Goal: Task Accomplishment & Management: Use online tool/utility

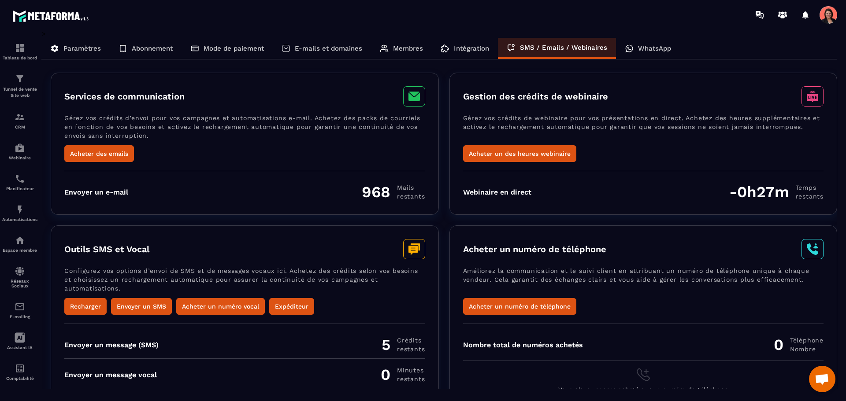
scroll to position [18, 0]
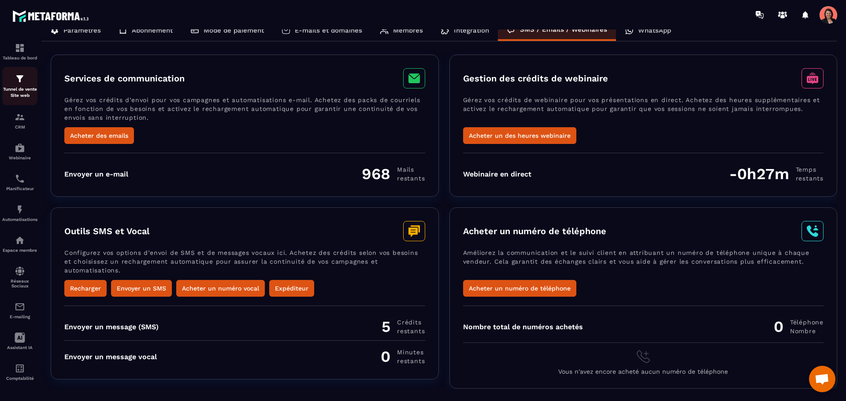
click at [22, 82] on img at bounding box center [20, 79] width 11 height 11
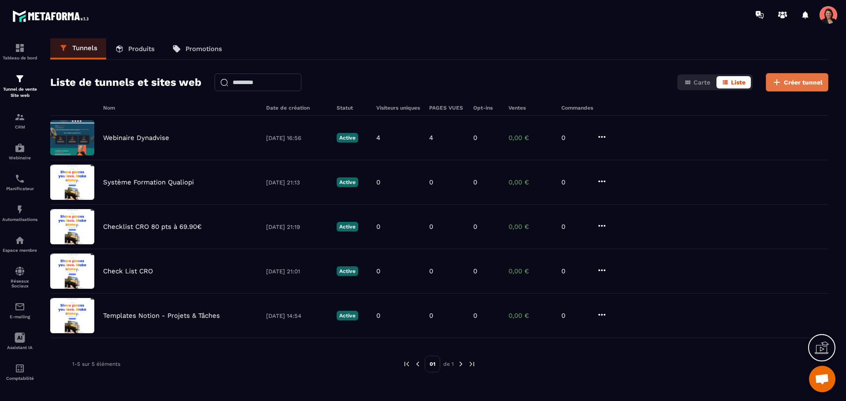
click at [790, 84] on span "Créer tunnel" at bounding box center [803, 82] width 39 height 9
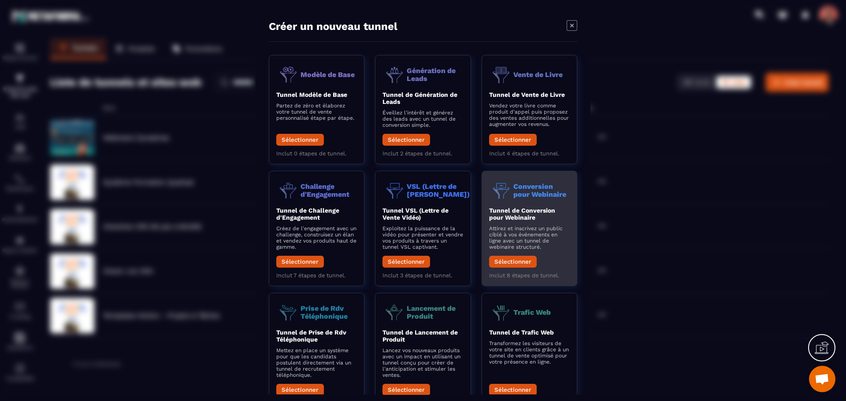
scroll to position [38, 0]
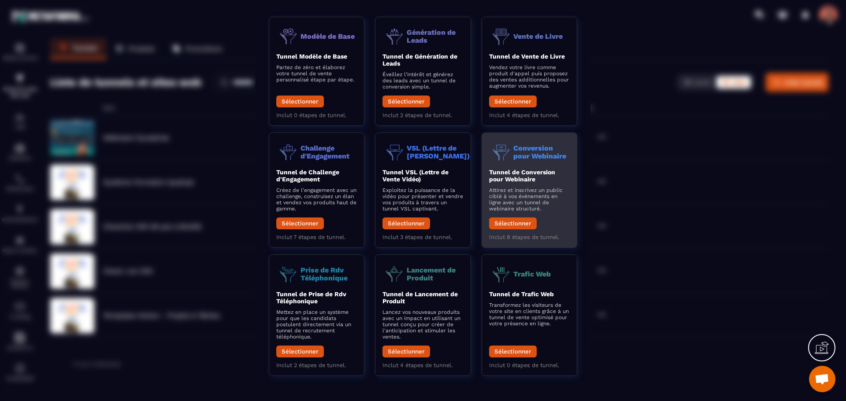
click at [535, 148] on p "Conversion pour Webinaire" at bounding box center [541, 151] width 56 height 15
click at [509, 225] on button "Sélectionner" at bounding box center [513, 224] width 48 height 12
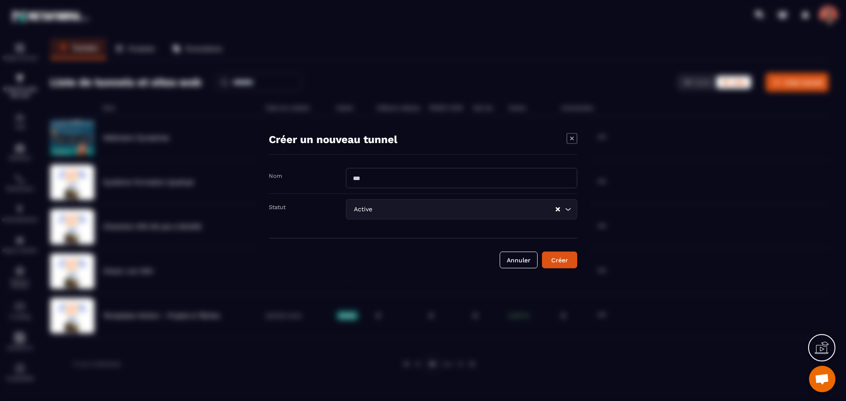
click at [385, 172] on input "Modal window" at bounding box center [461, 178] width 231 height 20
type input "******"
click at [558, 260] on div "Créer" at bounding box center [560, 260] width 24 height 9
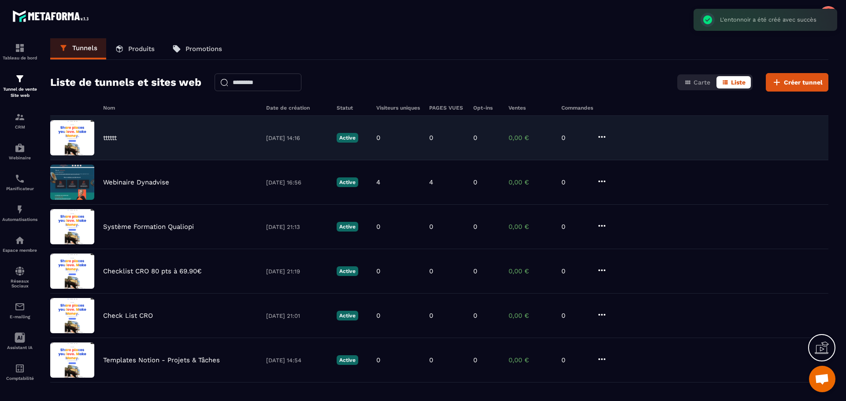
click at [222, 143] on div "tttttt [DATE] 14:16 Active 0 0 0 0,00 € 0" at bounding box center [439, 138] width 778 height 45
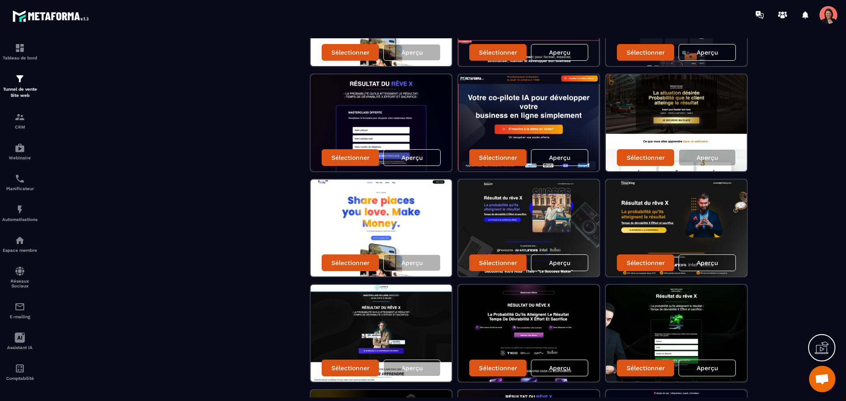
scroll to position [397, 0]
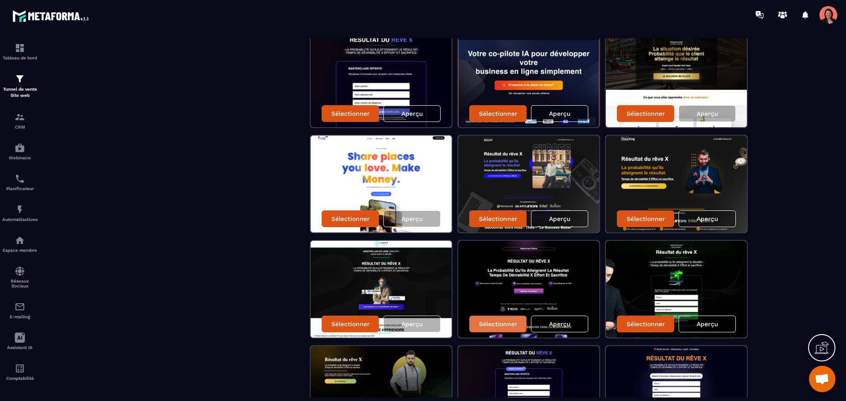
click at [497, 323] on p "Sélectionner" at bounding box center [498, 324] width 38 height 7
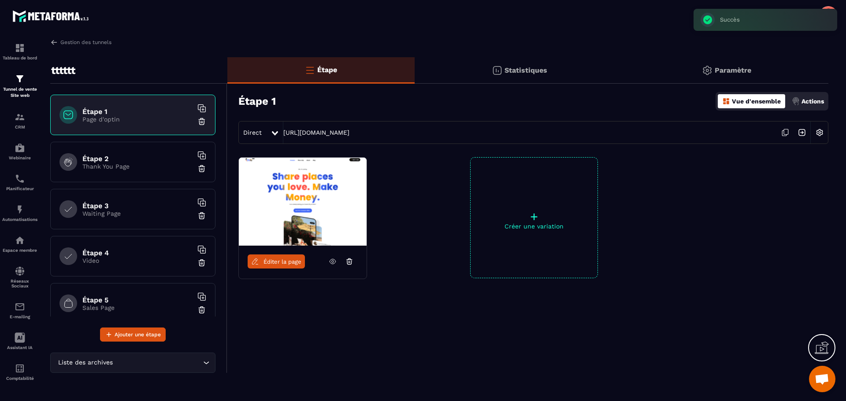
click at [128, 156] on h6 "Étape 2" at bounding box center [137, 159] width 110 height 8
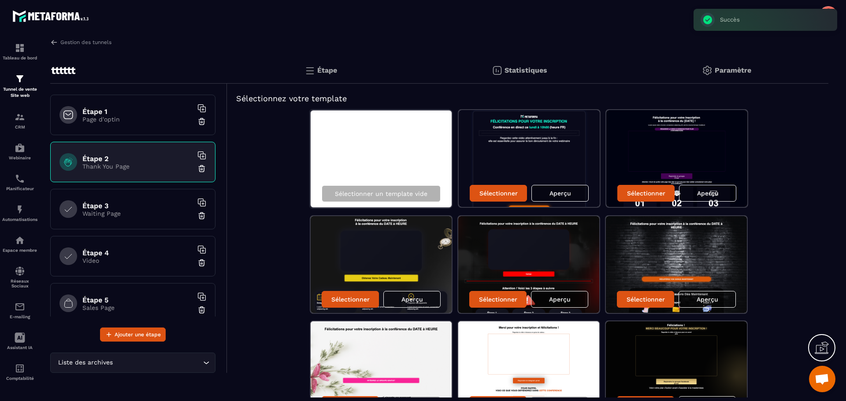
click at [137, 220] on div "Étape 3 Waiting Page" at bounding box center [132, 209] width 165 height 41
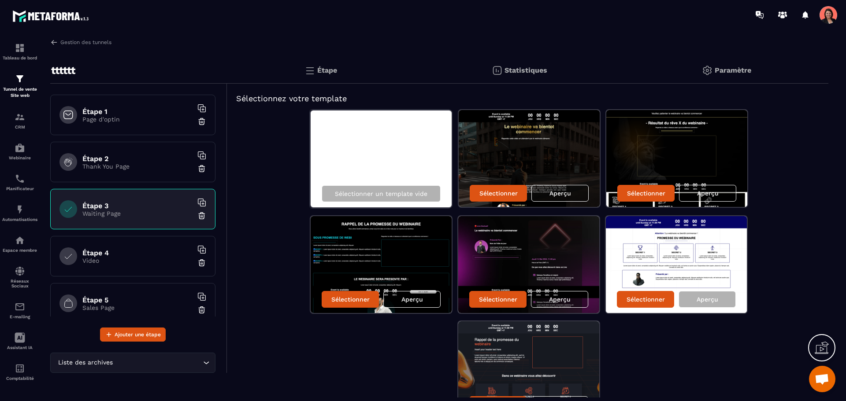
click at [147, 249] on h6 "Étape 4" at bounding box center [137, 253] width 110 height 8
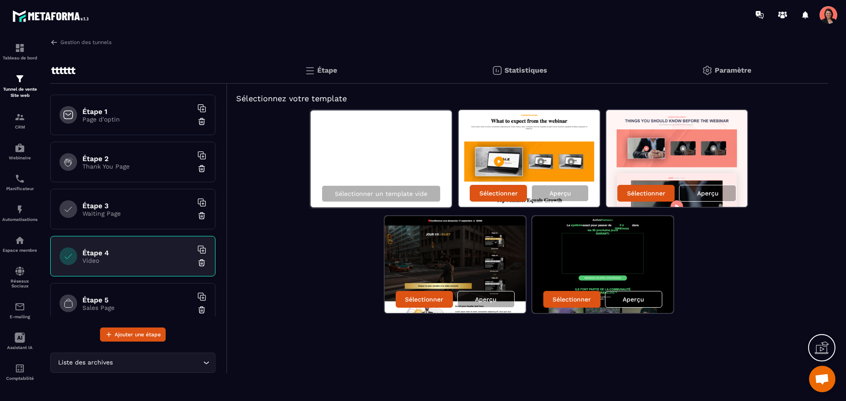
scroll to position [132, 0]
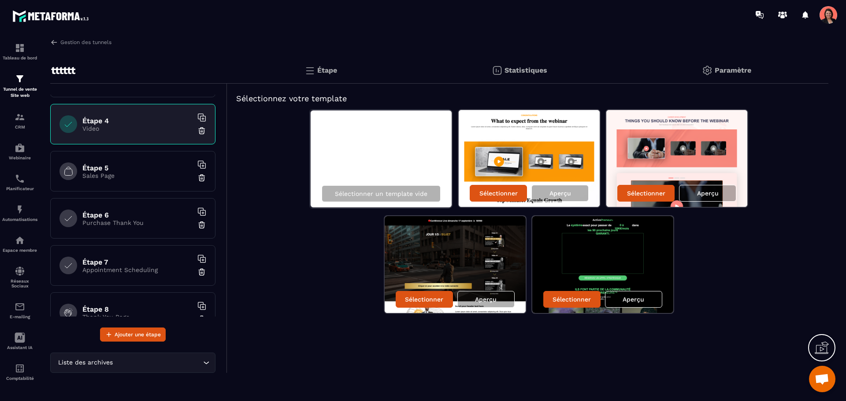
click at [157, 176] on p "Sales Page" at bounding box center [137, 175] width 110 height 7
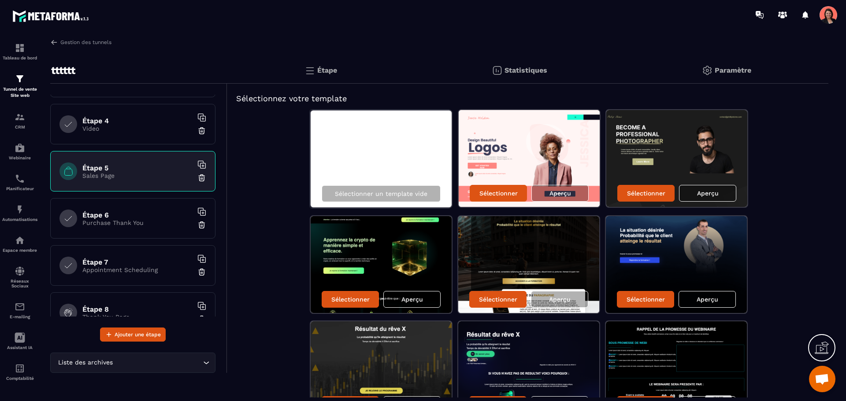
click at [142, 220] on p "Purchase Thank You" at bounding box center [137, 222] width 110 height 7
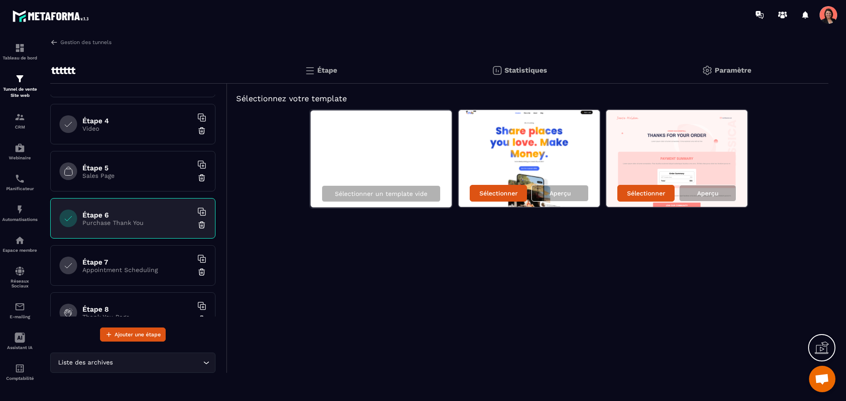
click at [158, 269] on p "Appointment Scheduling" at bounding box center [137, 270] width 110 height 7
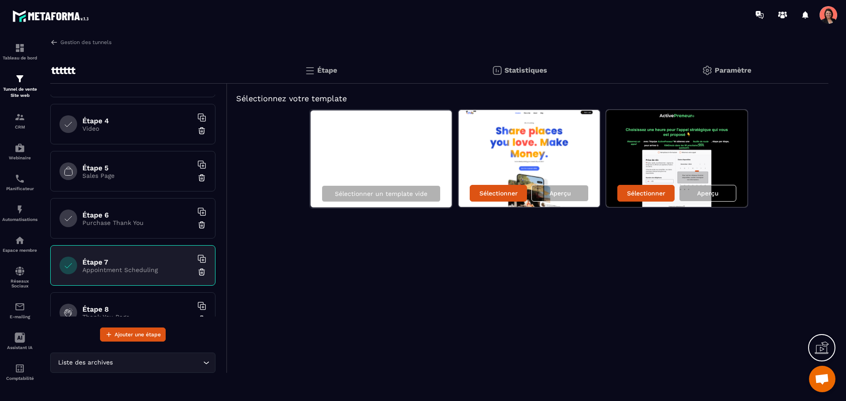
scroll to position [155, 0]
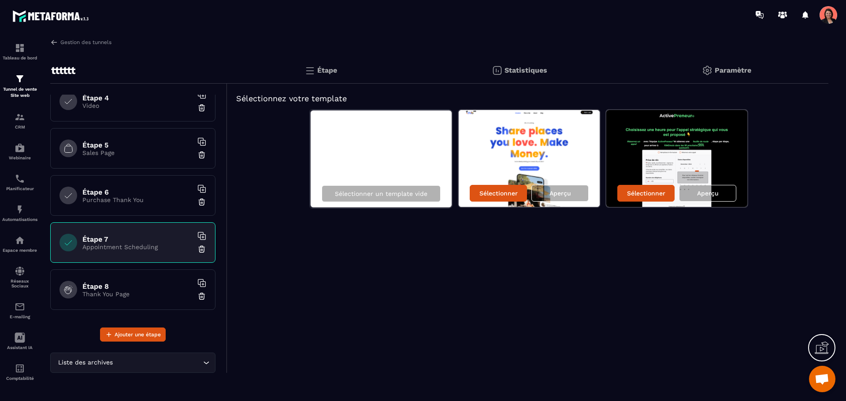
click at [149, 291] on p "Thank You Page" at bounding box center [137, 294] width 110 height 7
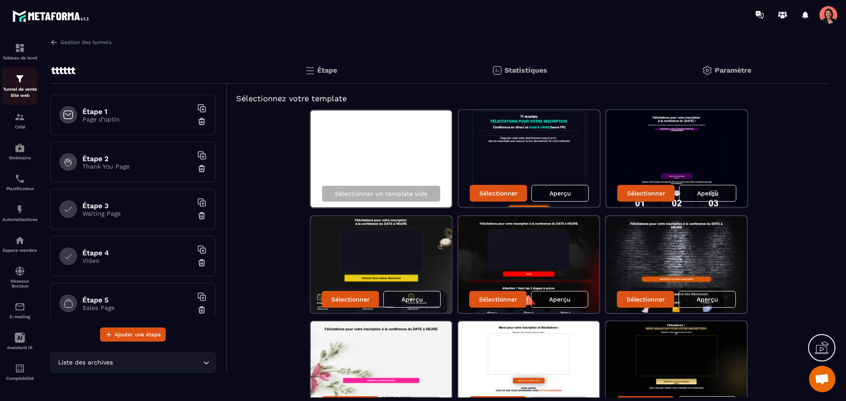
click at [16, 74] on img at bounding box center [20, 79] width 11 height 11
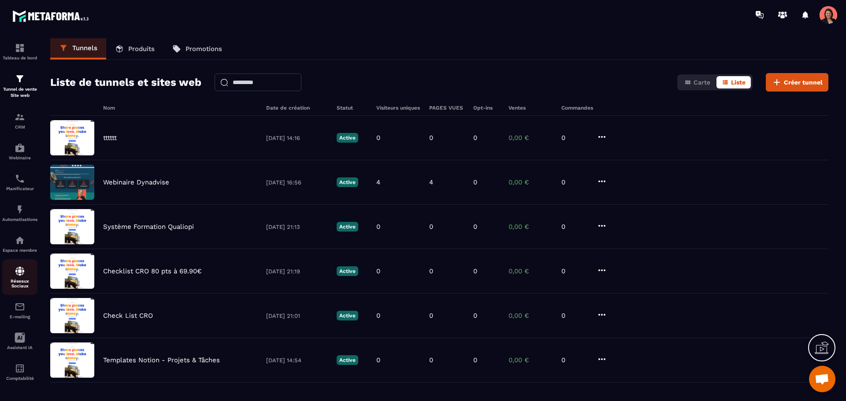
click at [19, 267] on img at bounding box center [20, 271] width 11 height 11
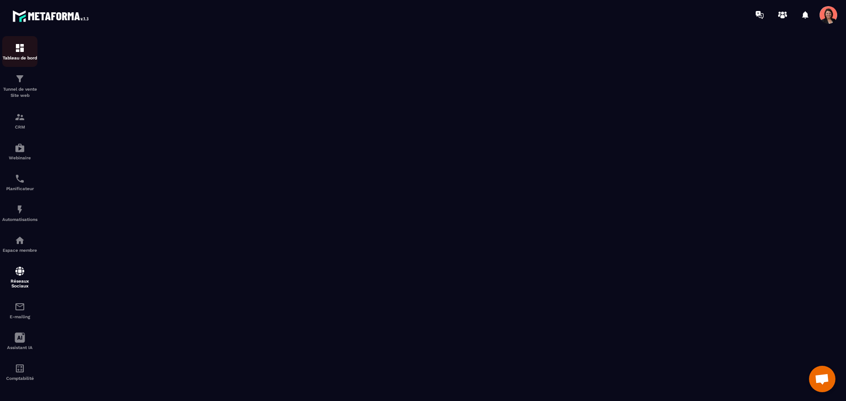
click at [17, 48] on img at bounding box center [20, 48] width 11 height 11
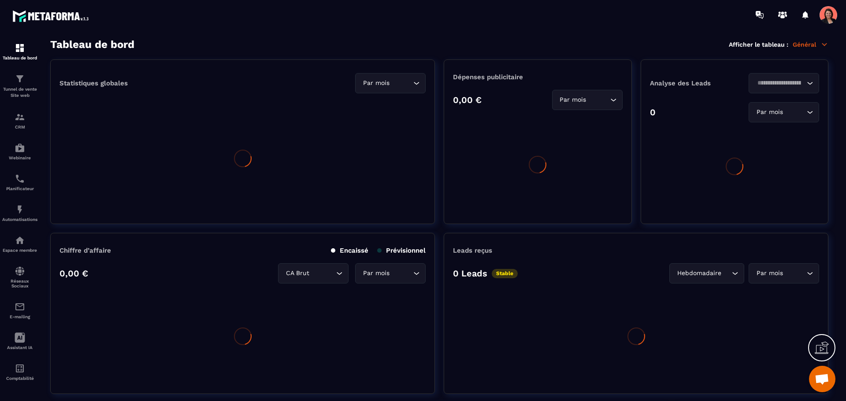
click at [825, 47] on icon at bounding box center [825, 45] width 8 height 8
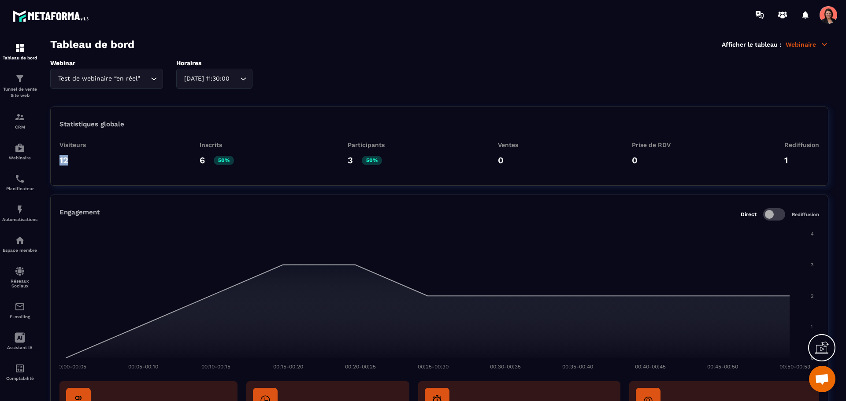
drag, startPoint x: 59, startPoint y: 163, endPoint x: 74, endPoint y: 161, distance: 15.1
click at [74, 161] on div "Statistiques globale Visiteurs 12 Inscrits 6 50% Participants 3 50% Ventes 0 Pr…" at bounding box center [439, 146] width 778 height 79
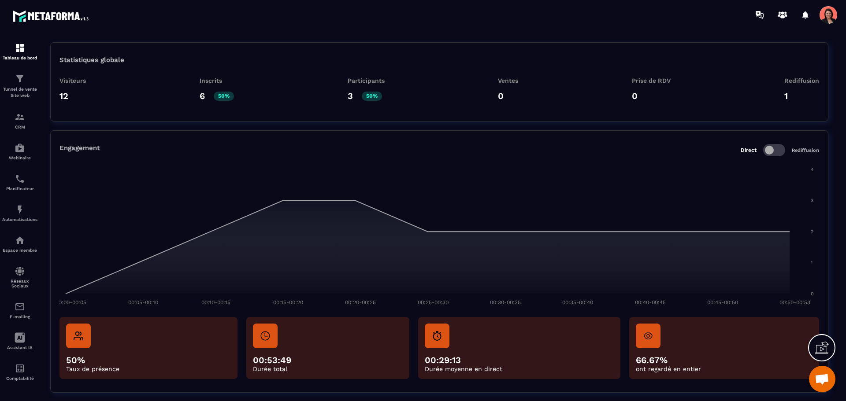
click at [211, 103] on div "Inscrits 6 50%" at bounding box center [217, 92] width 34 height 31
click at [205, 93] on p "6" at bounding box center [202, 96] width 5 height 11
click at [778, 150] on span at bounding box center [774, 150] width 22 height 12
click at [767, 152] on span at bounding box center [774, 150] width 22 height 12
click at [21, 207] on img at bounding box center [20, 209] width 11 height 11
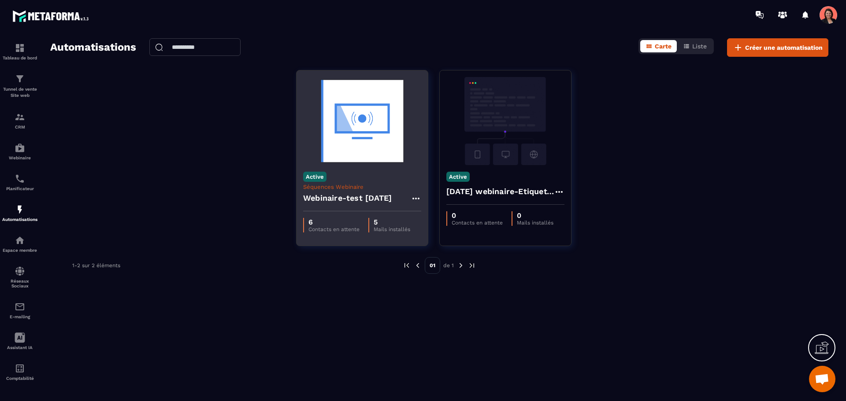
click at [368, 197] on h4 "Webinaire-test [DATE]" at bounding box center [347, 198] width 89 height 12
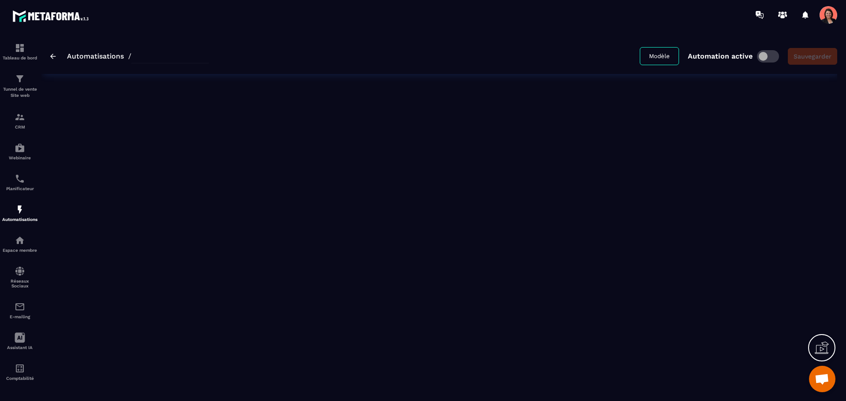
type input "**********"
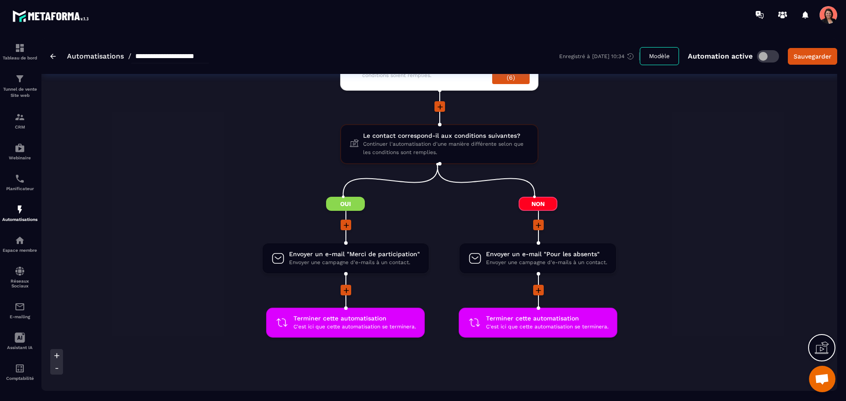
scroll to position [573, 0]
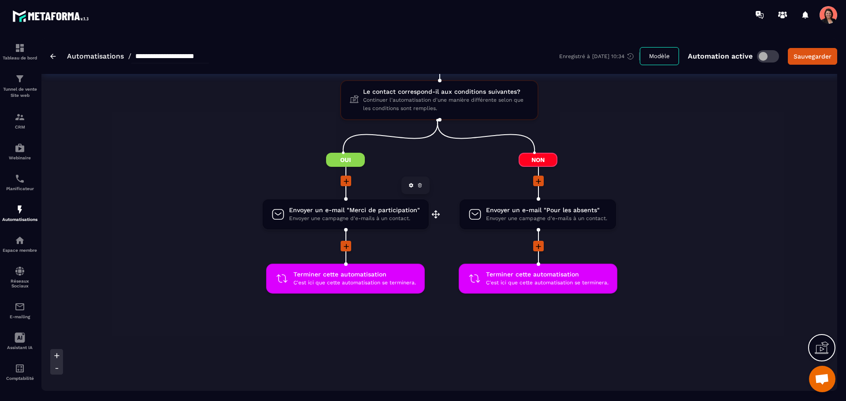
click at [360, 214] on span "Envoyer un e-mail "Merci de participation"" at bounding box center [354, 210] width 131 height 8
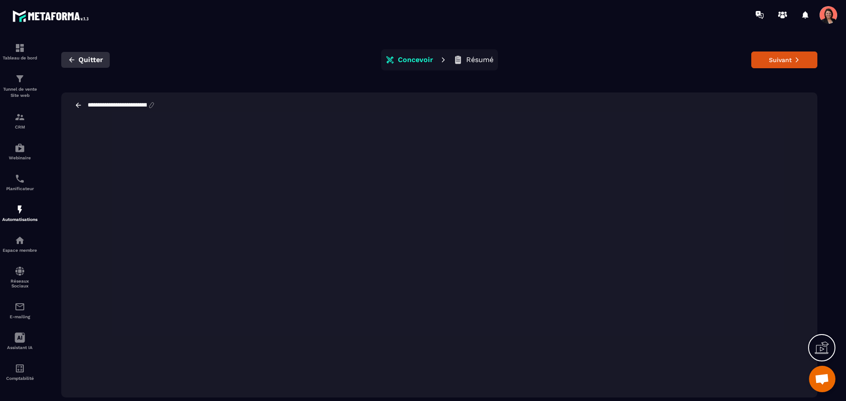
click at [78, 54] on button "Quitter" at bounding box center [85, 60] width 48 height 16
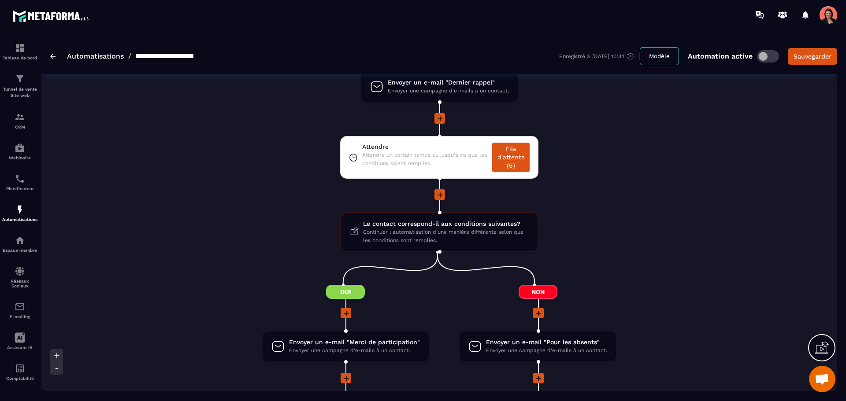
scroll to position [485, 0]
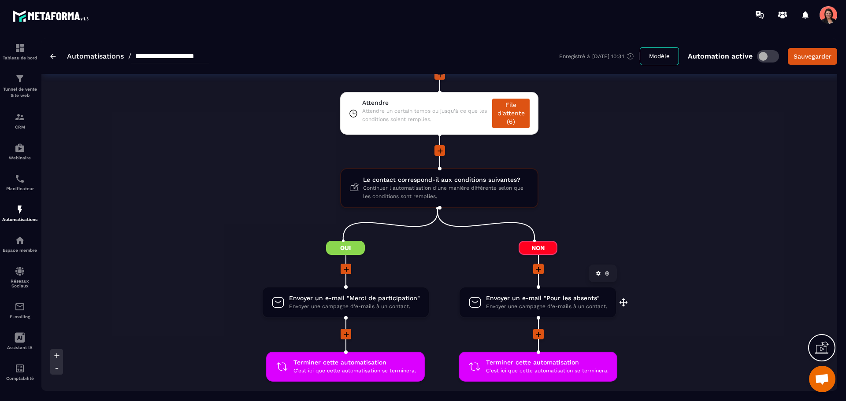
click at [524, 298] on span "Envoyer un e-mail "Pour les absents"" at bounding box center [546, 298] width 121 height 8
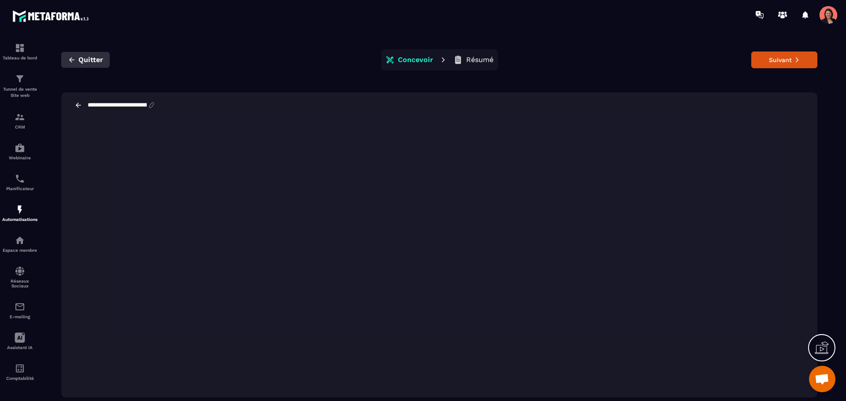
click at [74, 56] on icon "button" at bounding box center [72, 60] width 8 height 8
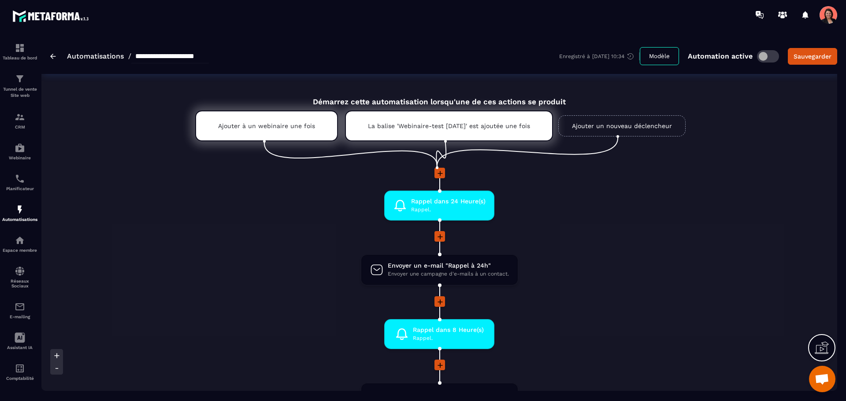
click at [74, 56] on link "Automatisations" at bounding box center [95, 56] width 57 height 8
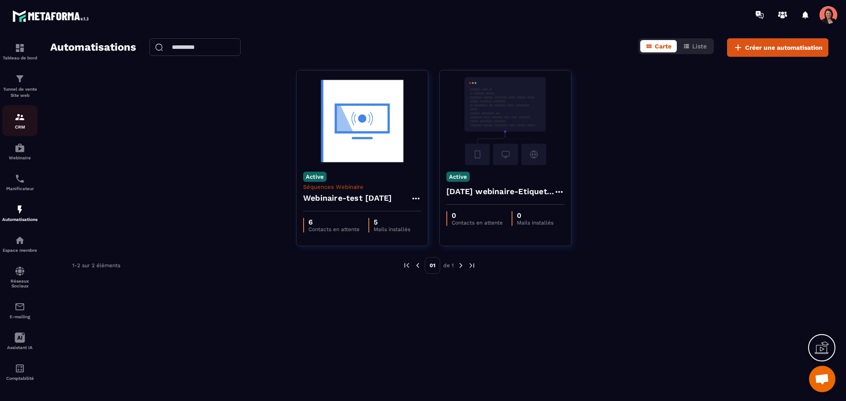
click at [21, 121] on img at bounding box center [20, 117] width 11 height 11
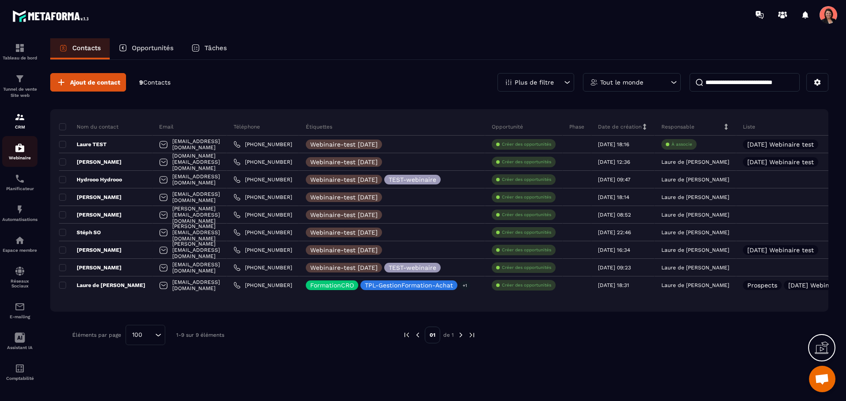
click at [20, 152] on img at bounding box center [20, 148] width 11 height 11
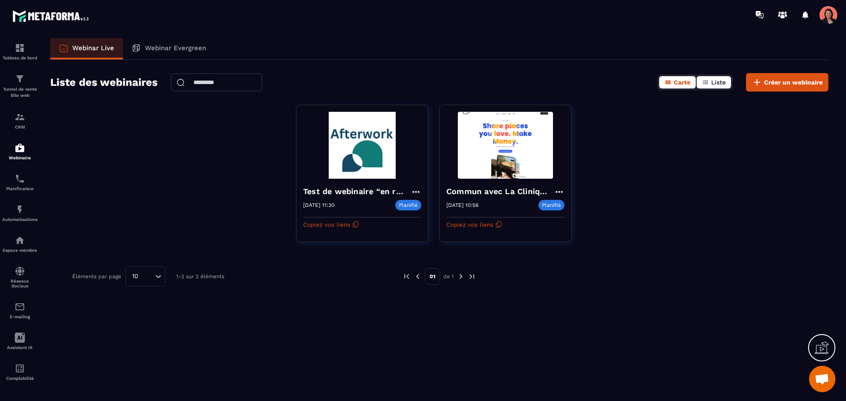
click at [730, 77] on button "Liste" at bounding box center [714, 82] width 34 height 12
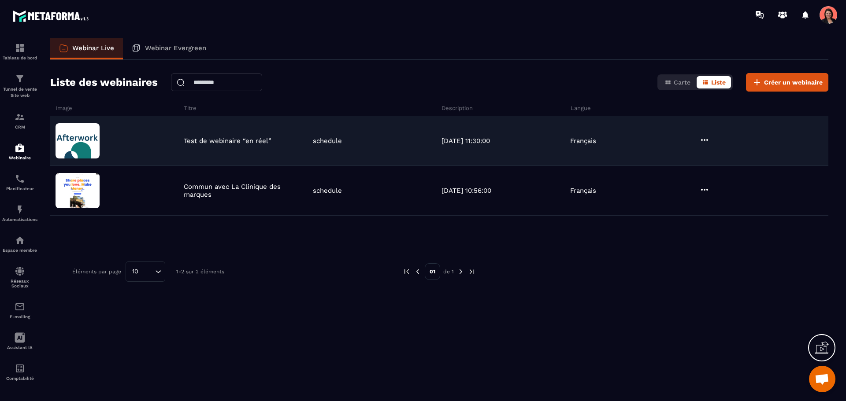
click at [701, 139] on icon at bounding box center [704, 140] width 11 height 11
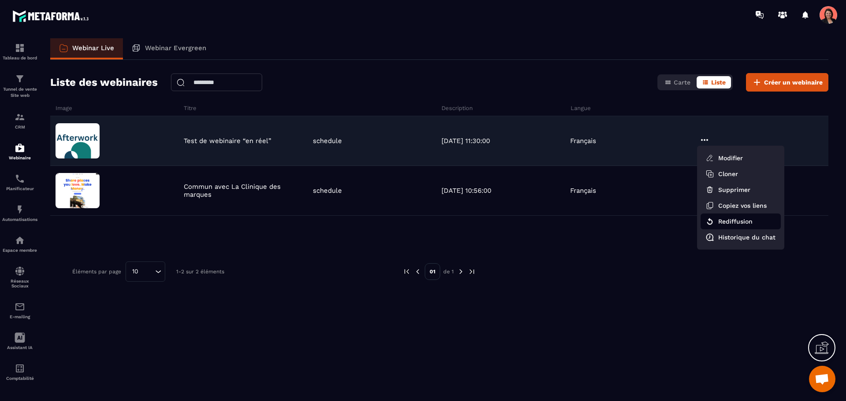
click at [734, 221] on button "Rediffusion" at bounding box center [741, 222] width 80 height 16
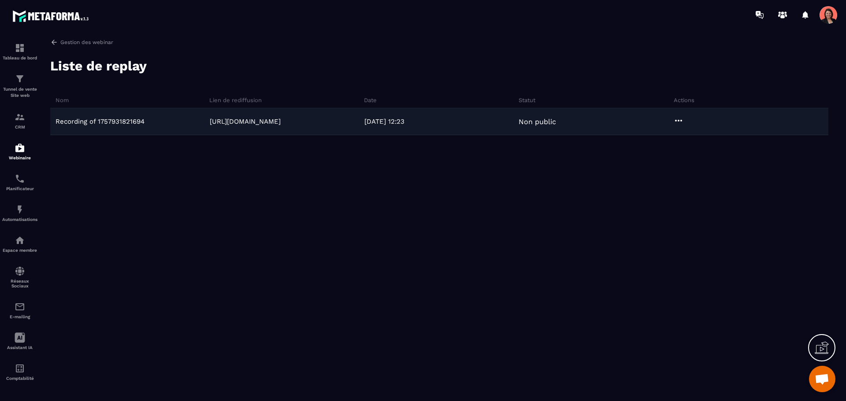
click at [680, 124] on icon at bounding box center [678, 120] width 11 height 11
click at [712, 155] on button "Télécharger" at bounding box center [705, 155] width 60 height 16
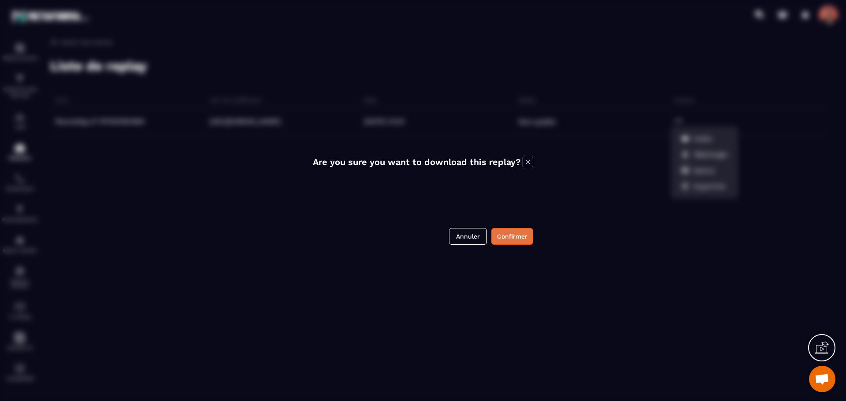
click at [520, 238] on button "Confirmer" at bounding box center [512, 236] width 42 height 17
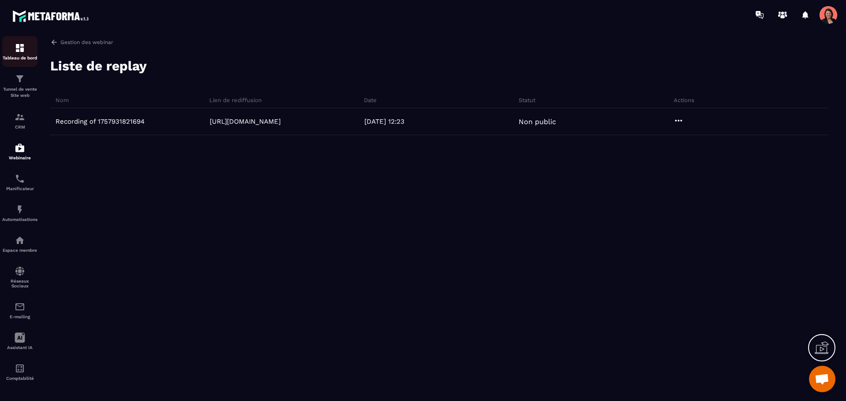
click at [25, 46] on div "Tableau de bord" at bounding box center [19, 52] width 35 height 18
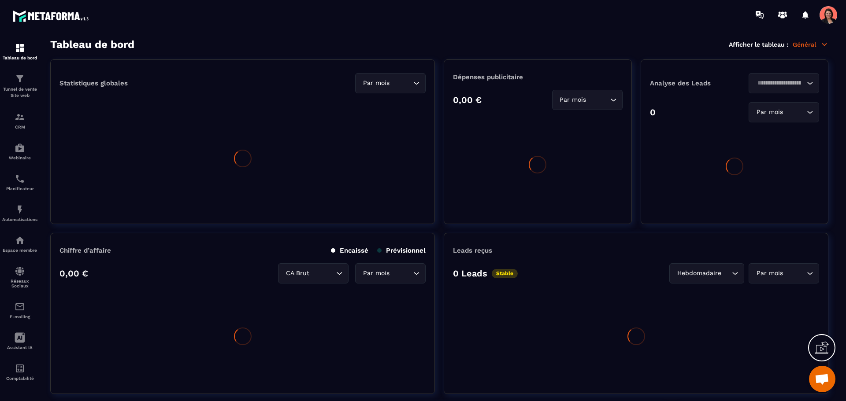
click at [811, 45] on p "Général" at bounding box center [811, 45] width 36 height 8
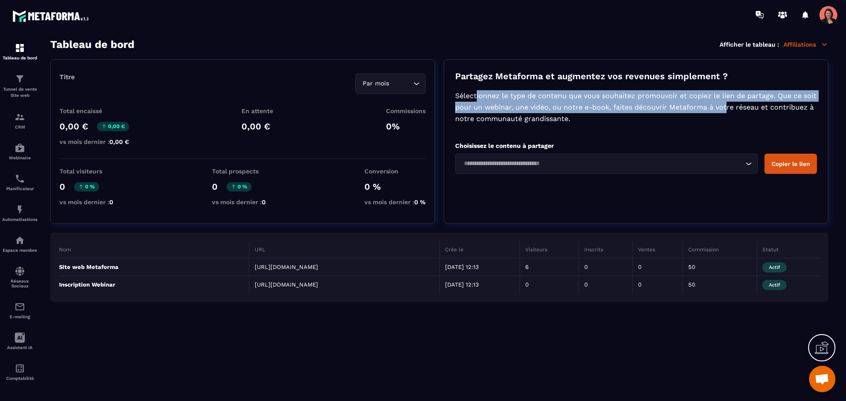
drag, startPoint x: 478, startPoint y: 95, endPoint x: 741, endPoint y: 105, distance: 263.7
click at [741, 105] on p "Sélectionnez le type de contenu que vous souhaitez promouvoir et copiez le lien…" at bounding box center [636, 107] width 362 height 34
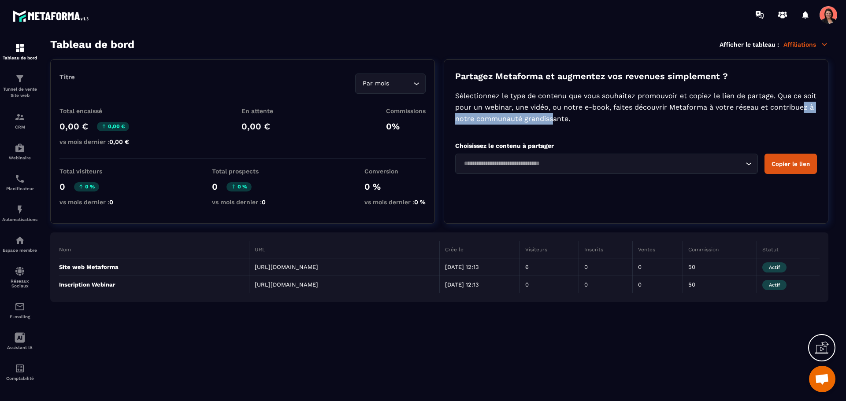
drag, startPoint x: 490, startPoint y: 118, endPoint x: 598, endPoint y: 121, distance: 108.4
click at [598, 121] on p "Sélectionnez le type de contenu que vous souhaitez promouvoir et copiez le lien…" at bounding box center [636, 107] width 362 height 34
click at [407, 85] on input "Search for option" at bounding box center [401, 84] width 20 height 10
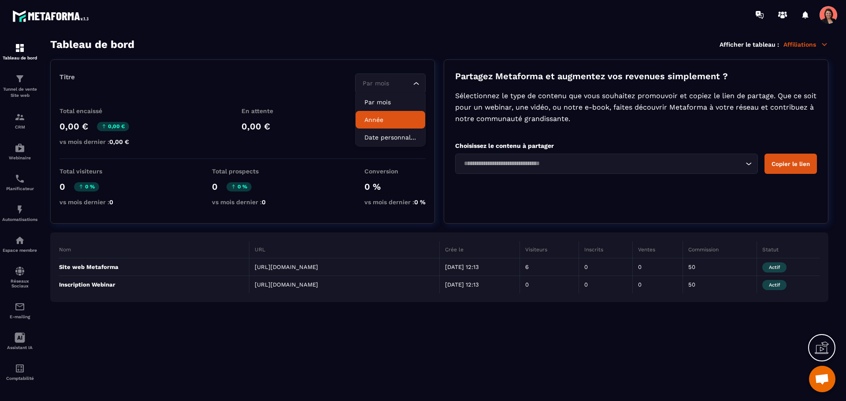
click at [386, 121] on p "Année" at bounding box center [390, 119] width 52 height 9
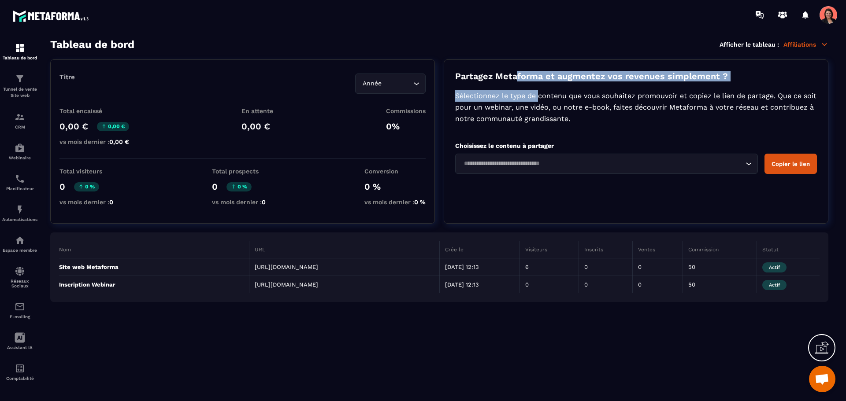
drag, startPoint x: 516, startPoint y: 78, endPoint x: 541, endPoint y: 83, distance: 25.3
click at [540, 83] on div "Partagez Metaforma et augmentez vos revenues simplement ? Sélectionnez le type …" at bounding box center [636, 141] width 385 height 164
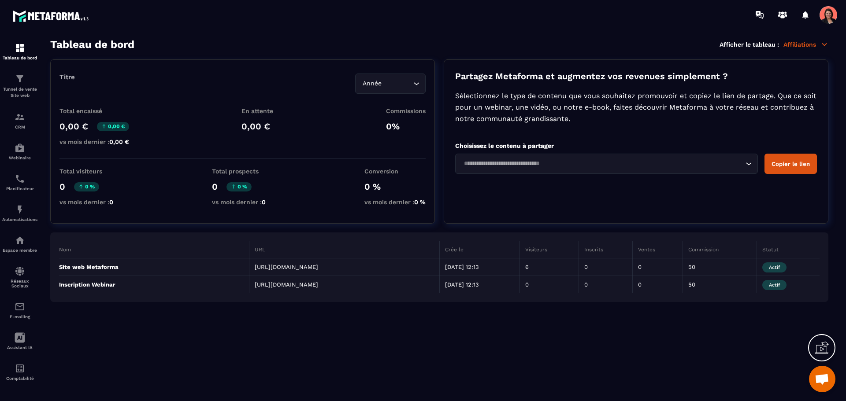
click at [529, 167] on input "Search for option" at bounding box center [602, 164] width 282 height 10
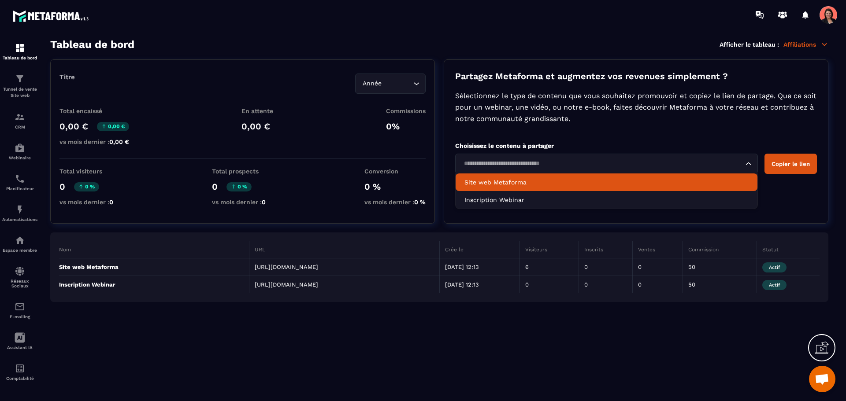
click at [501, 99] on p "Sélectionnez le type de contenu que vous souhaitez promouvoir et copiez le lien…" at bounding box center [636, 107] width 362 height 34
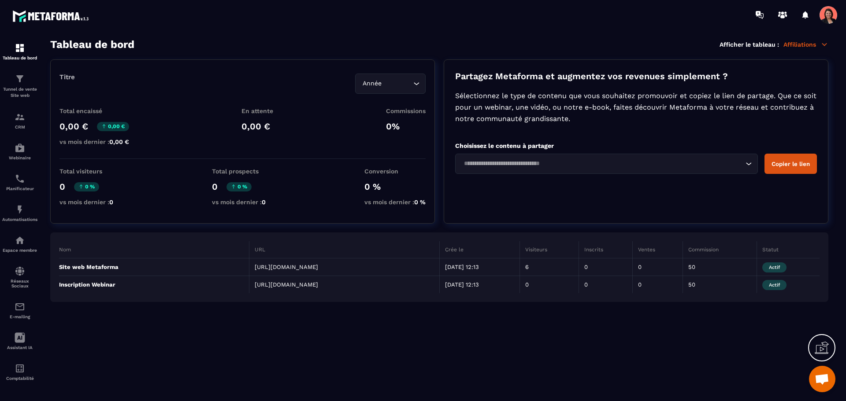
click at [545, 170] on div "Loading..." at bounding box center [606, 164] width 303 height 20
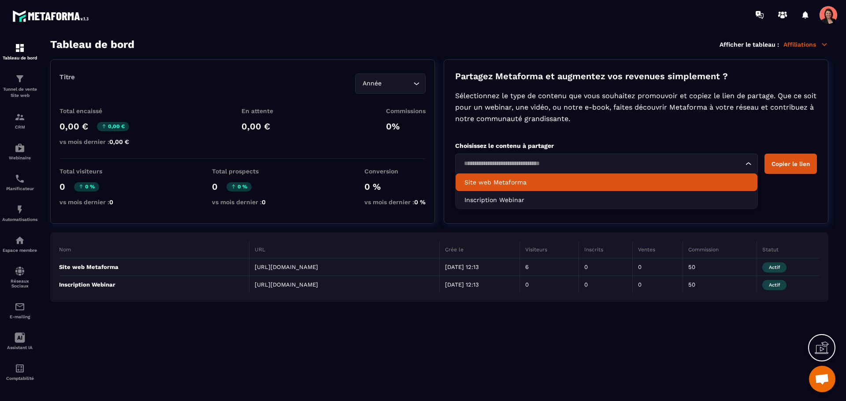
click at [520, 189] on li "Site web Metaforma" at bounding box center [607, 183] width 302 height 18
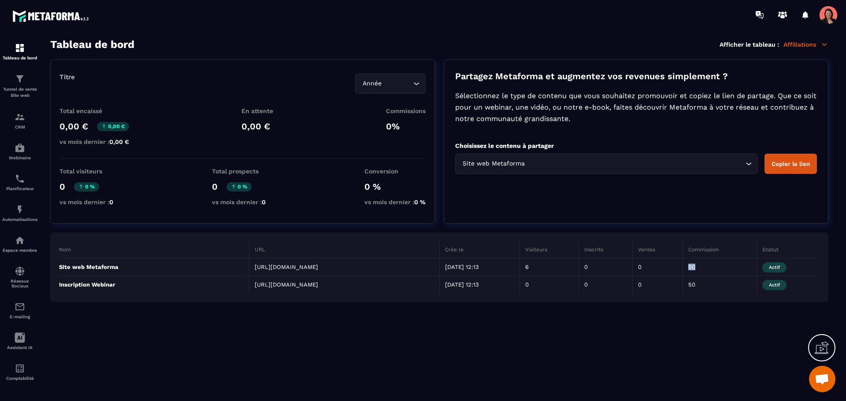
drag, startPoint x: 706, startPoint y: 264, endPoint x: 696, endPoint y: 264, distance: 9.7
click at [696, 264] on td "50" at bounding box center [720, 268] width 74 height 18
click at [526, 96] on p "Sélectionnez le type de contenu que vous souhaitez promouvoir et copiez le lien…" at bounding box center [636, 107] width 362 height 34
click at [824, 377] on span "Ouvrir le chat" at bounding box center [822, 380] width 15 height 12
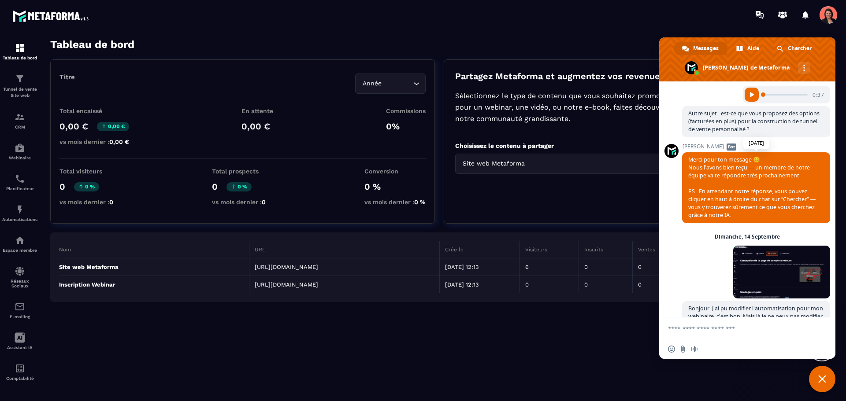
scroll to position [1549, 0]
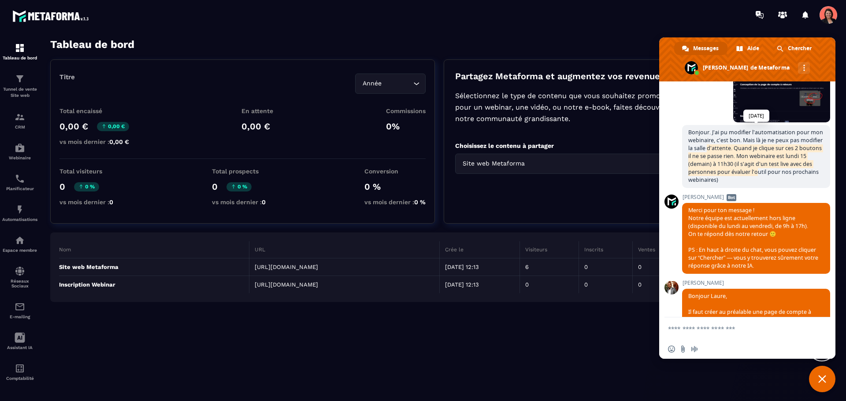
drag, startPoint x: 732, startPoint y: 164, endPoint x: 781, endPoint y: 186, distance: 54.2
click at [792, 184] on span "Bonjour. J'ai pu modifier l'automatisation pour mon webinaire, c'est bon. Mais …" at bounding box center [755, 156] width 135 height 55
click at [707, 184] on span "Bonjour. J'ai pu modifier l'automatisation pour mon webinaire, c'est bon. Mais …" at bounding box center [755, 156] width 135 height 55
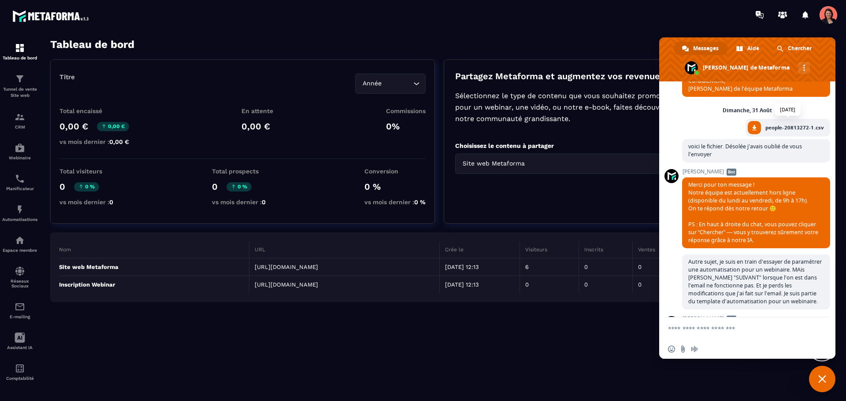
scroll to position [529, 0]
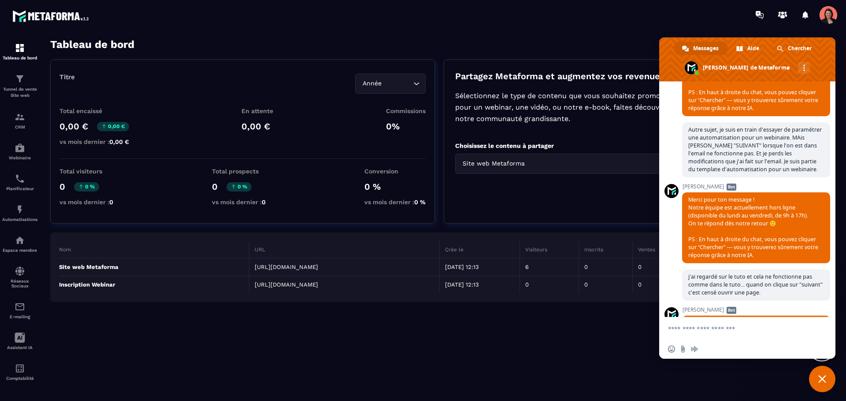
click at [551, 30] on section "Tableau de bord Tunnel de vente Site web CRM Webinaire Planificateur Automatisa…" at bounding box center [423, 220] width 846 height 381
click at [819, 376] on span "Fermer le chat" at bounding box center [822, 379] width 8 height 8
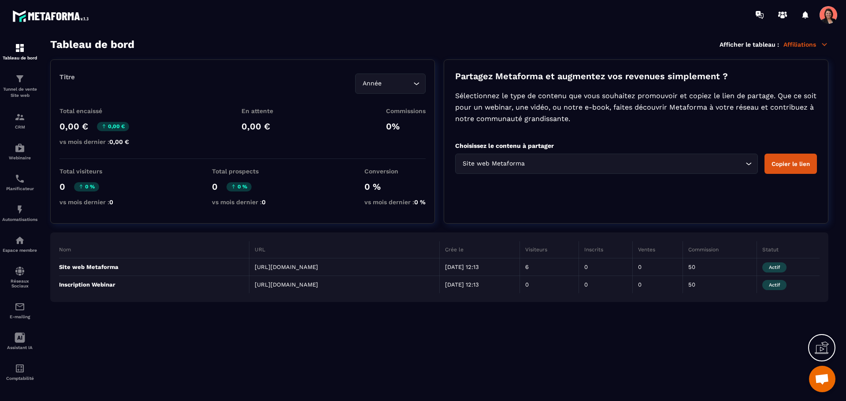
click at [604, 348] on section "Tableau de bord Afficher le tableau : Affiliations Titre Année Loading... Total…" at bounding box center [439, 220] width 796 height 364
click at [19, 43] on img at bounding box center [20, 48] width 11 height 11
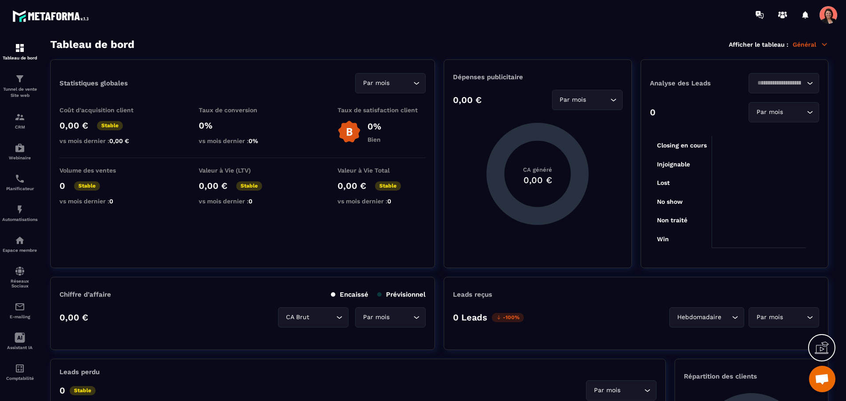
click at [814, 45] on p "Général" at bounding box center [811, 45] width 36 height 8
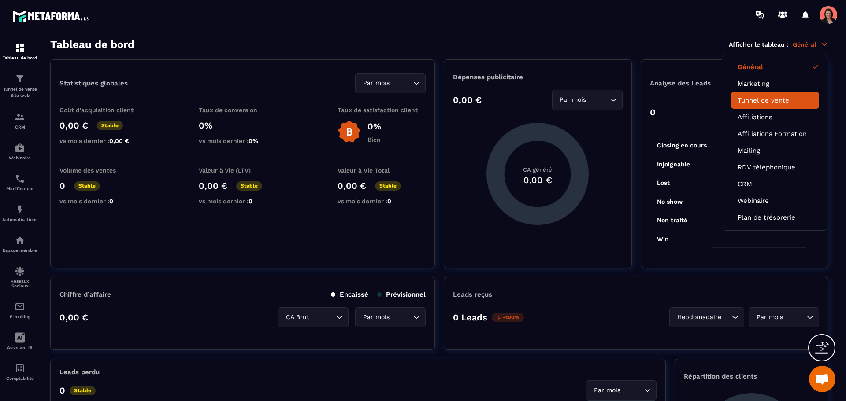
click at [773, 100] on link "Tunnel de vente" at bounding box center [775, 101] width 75 height 8
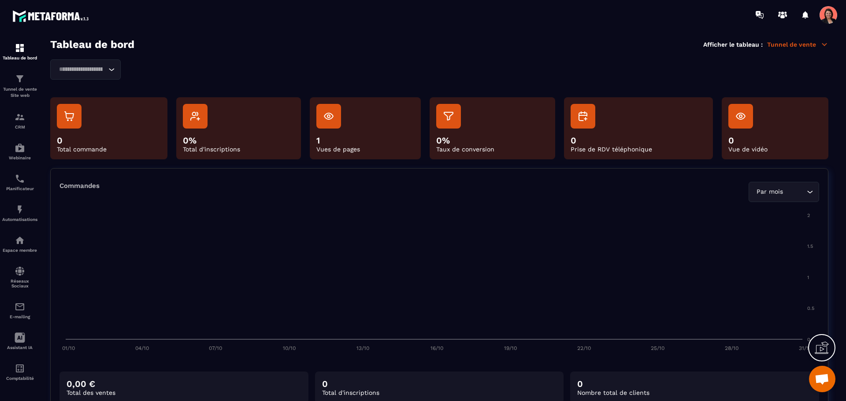
click at [109, 67] on icon "Search for option" at bounding box center [111, 69] width 9 height 9
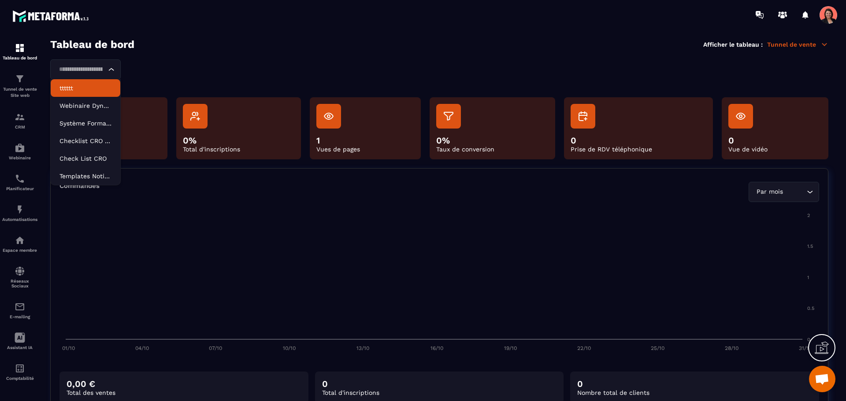
click at [68, 87] on p "tttttt" at bounding box center [85, 88] width 52 height 9
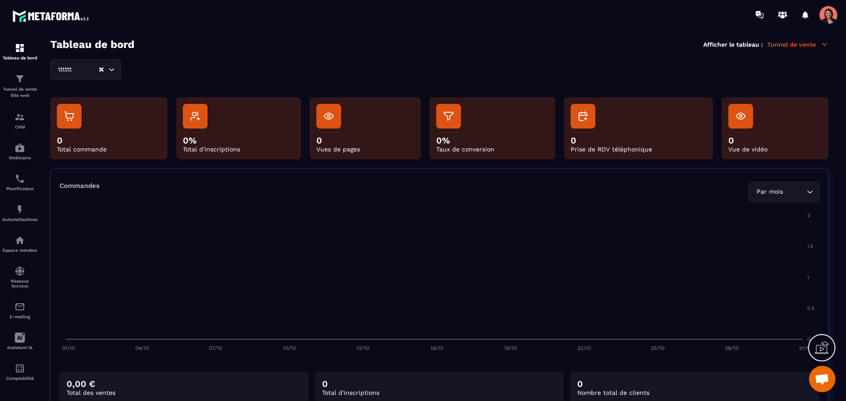
click at [114, 70] on icon "Search for option" at bounding box center [111, 69] width 9 height 9
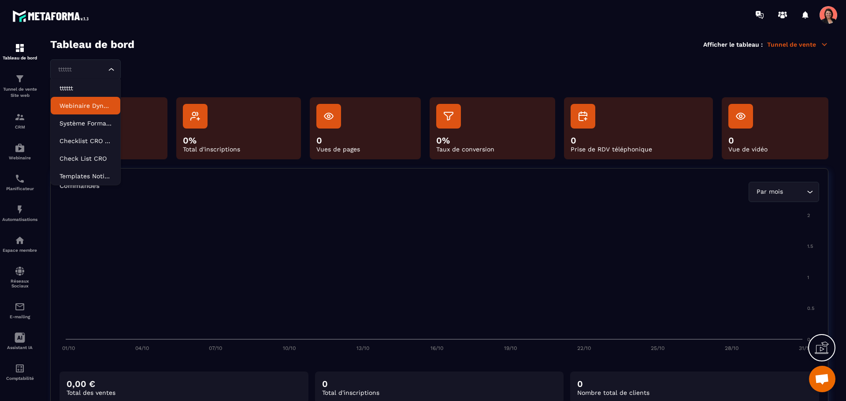
click at [78, 106] on p "Webinaire Dynadvise" at bounding box center [85, 105] width 52 height 9
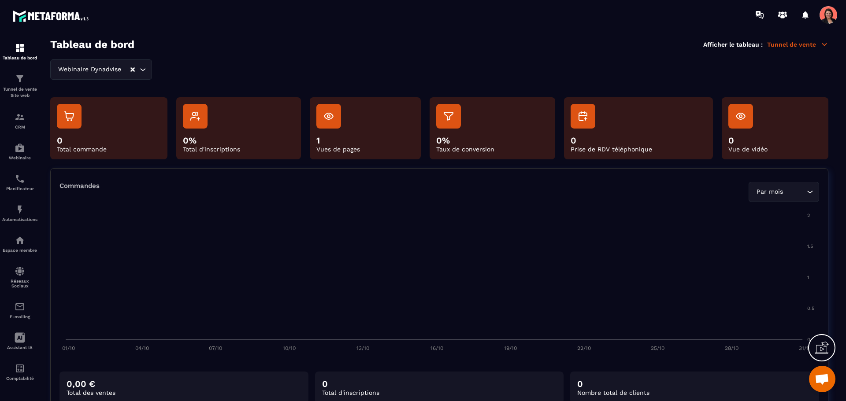
click at [806, 37] on section "Tableau de bord Tunnel de vente Site web CRM Webinaire Planificateur Automatisa…" at bounding box center [423, 220] width 846 height 381
click at [810, 46] on p "Tunnel de vente" at bounding box center [797, 45] width 61 height 8
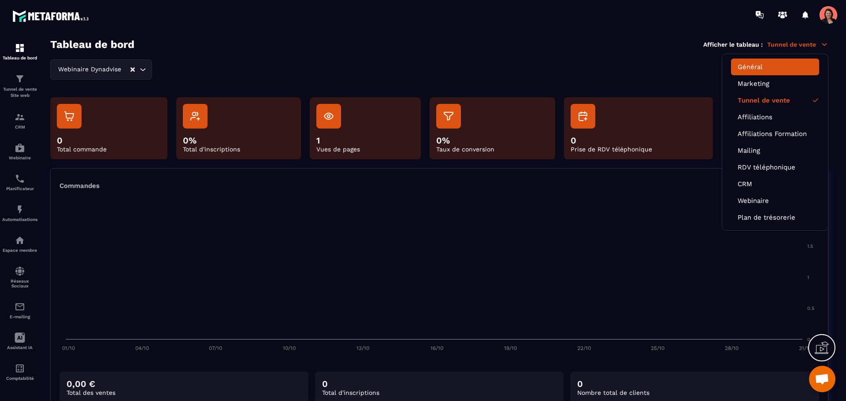
click at [759, 67] on link "Général" at bounding box center [775, 67] width 75 height 8
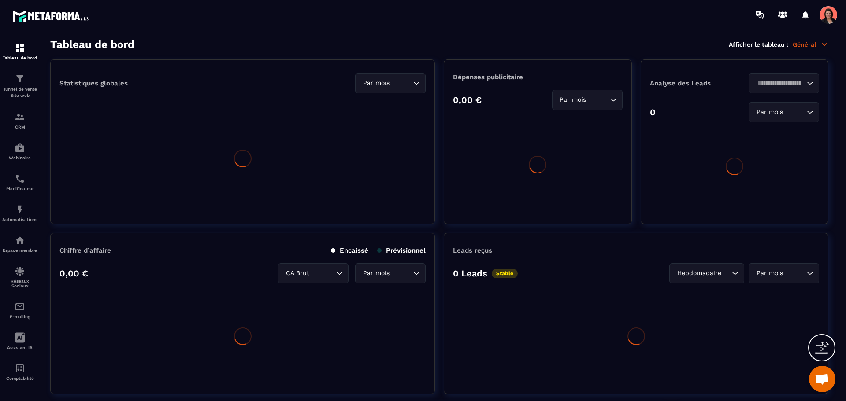
click at [547, 24] on div at bounding box center [475, 15] width 743 height 30
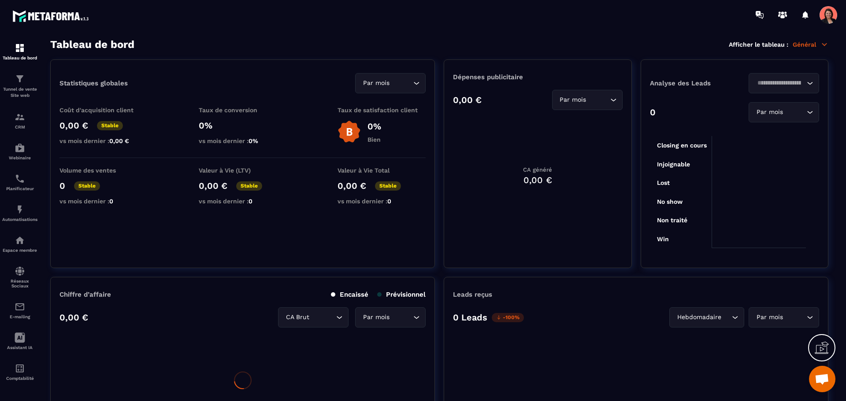
click at [93, 47] on h3 "Tableau de bord" at bounding box center [92, 44] width 84 height 12
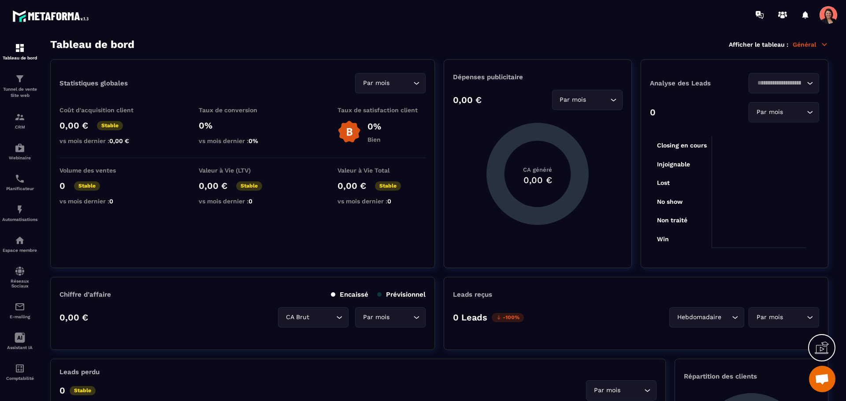
click at [277, 13] on div at bounding box center [475, 15] width 743 height 30
click at [21, 79] on img at bounding box center [20, 79] width 11 height 11
